Goal: Use online tool/utility: Utilize a website feature to perform a specific function

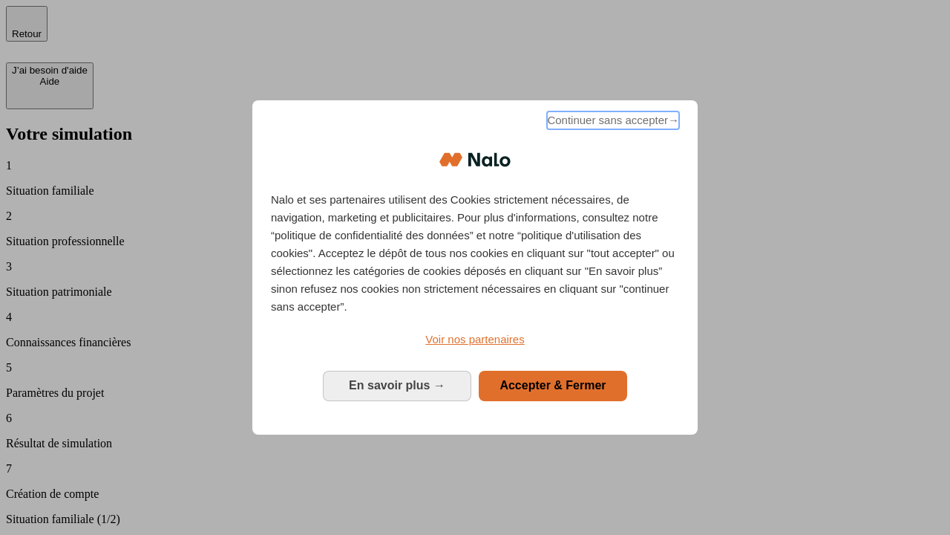
click at [612, 123] on span "Continuer sans accepter →" at bounding box center [613, 120] width 132 height 18
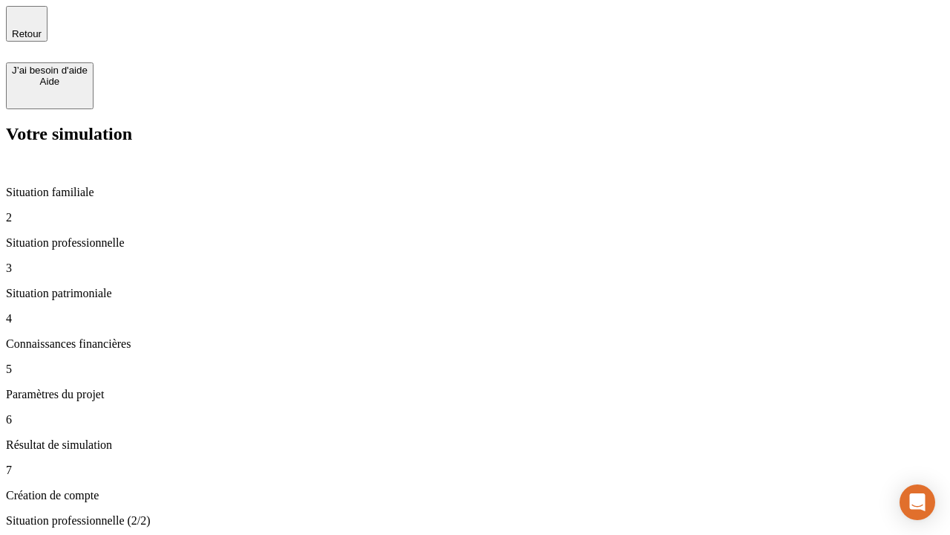
type input "70 000"
type input "1 000"
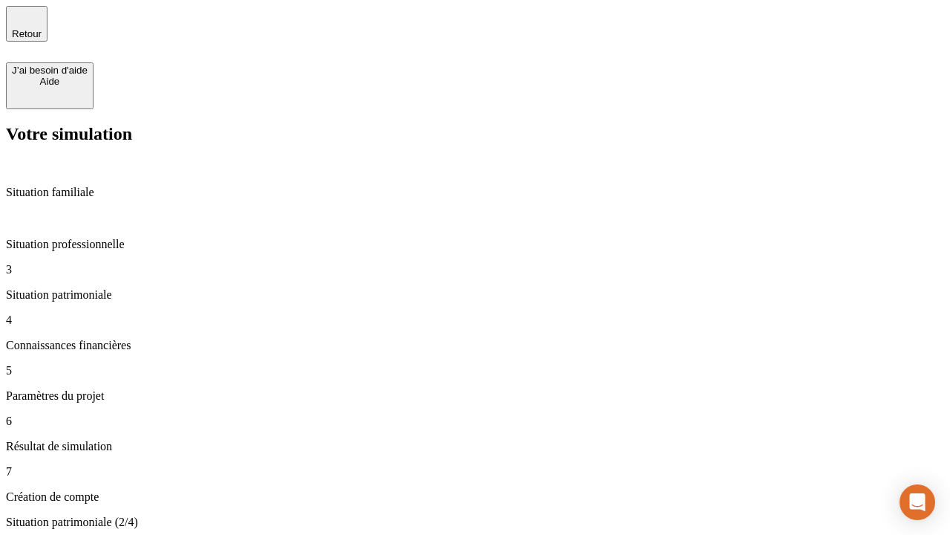
type input "800"
type input "6"
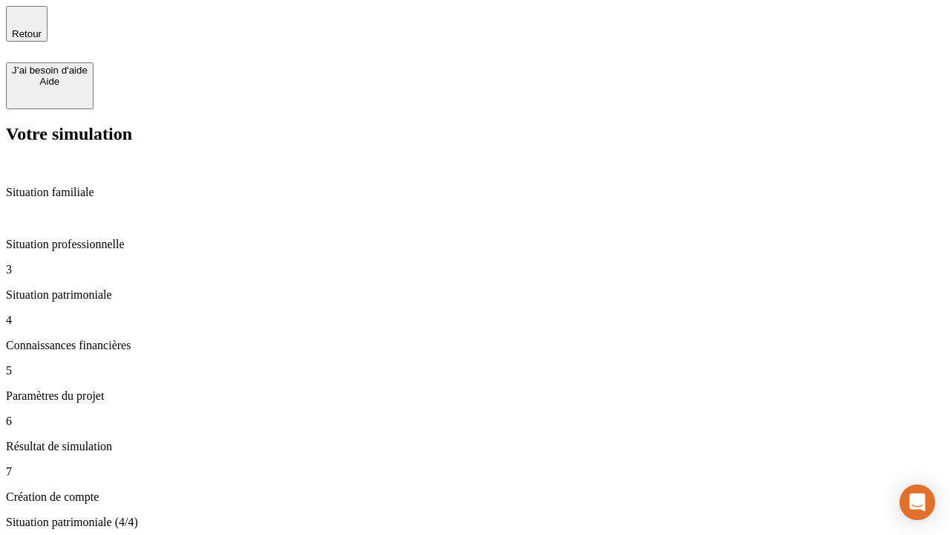
type input "400"
type input "3"
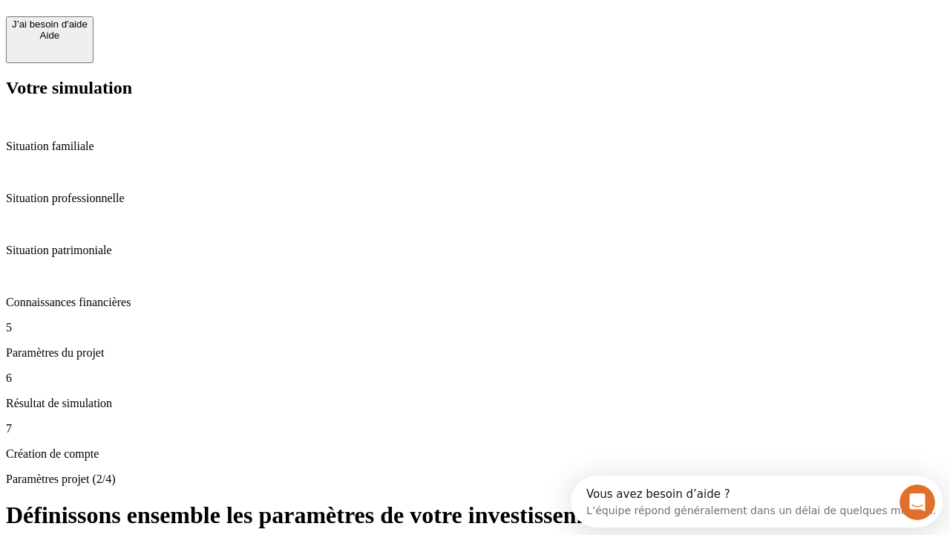
scroll to position [13, 0]
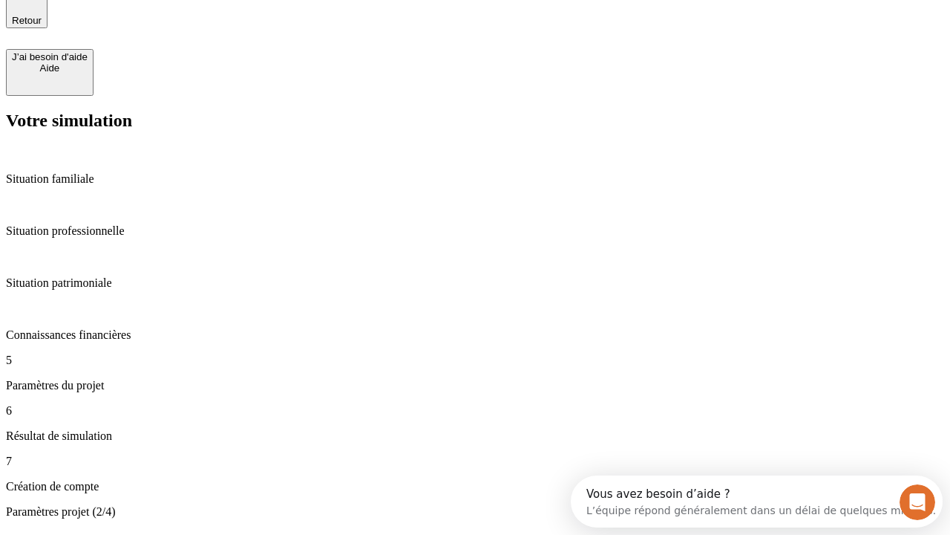
type input "35"
type input "500"
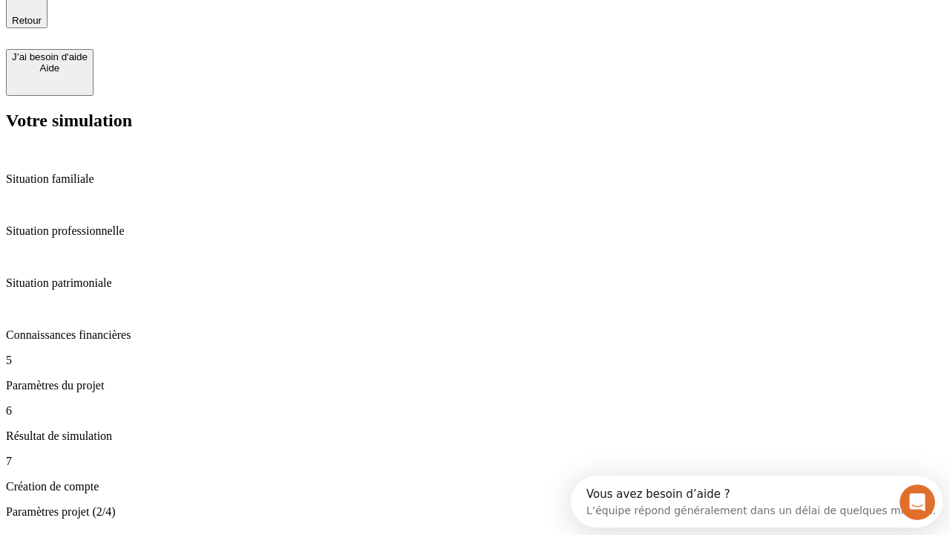
type input "640"
